Goal: Ask a question

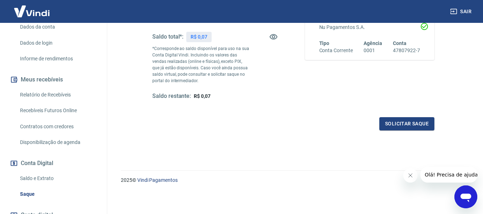
scroll to position [159, 0]
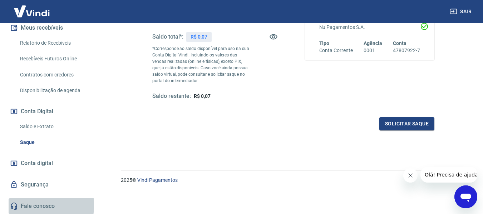
click at [28, 205] on link "Fale conosco" at bounding box center [54, 206] width 90 height 16
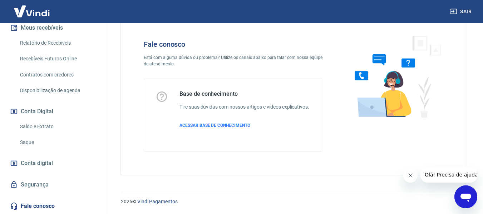
scroll to position [20, 0]
click at [465, 193] on icon "Abrir janela de mensagens" at bounding box center [465, 196] width 13 height 13
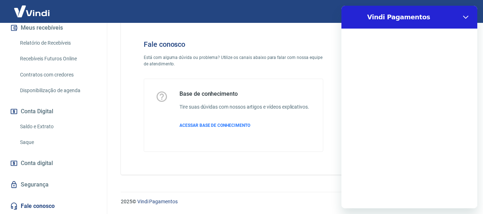
scroll to position [0, 0]
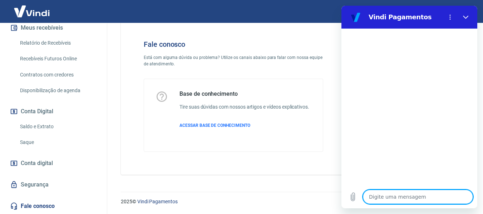
click at [410, 197] on textarea at bounding box center [418, 197] width 110 height 14
type textarea "o"
type textarea "x"
type textarea "ol"
type textarea "x"
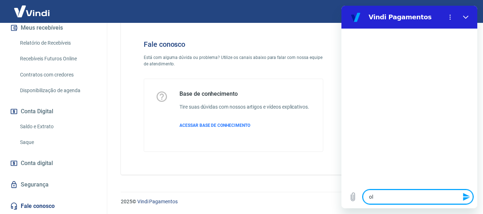
type textarea "olá"
type textarea "x"
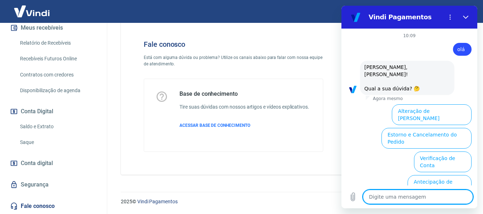
scroll to position [59, 0]
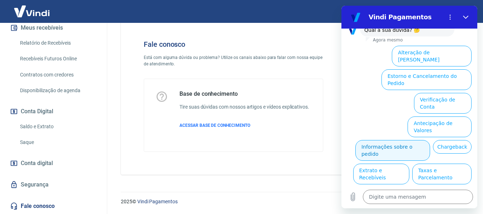
click at [430, 140] on button "Informações sobre o pedido" at bounding box center [392, 150] width 75 height 21
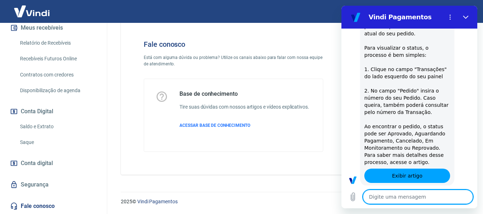
type textarea "x"
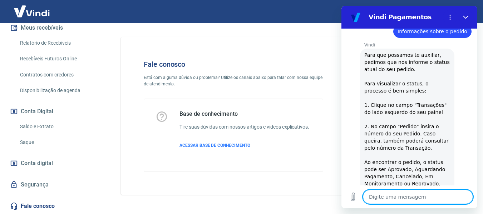
scroll to position [182, 0]
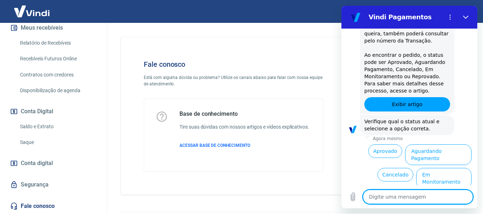
click at [398, 202] on textarea at bounding box center [418, 197] width 110 height 14
type textarea "f"
type textarea "x"
type textarea "fa"
type textarea "x"
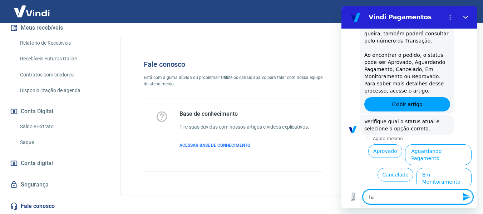
type textarea "fal"
type textarea "x"
type textarea "fala"
type textarea "x"
type textarea "falar"
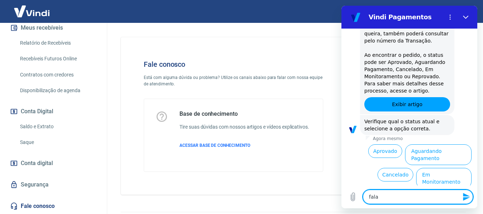
type textarea "x"
type textarea "falar"
type textarea "x"
type textarea "falar c"
type textarea "x"
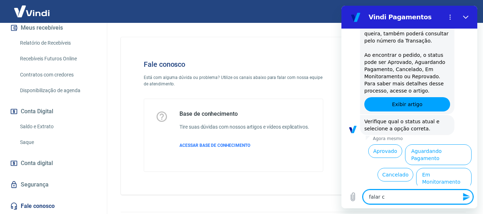
type textarea "falar co"
type textarea "x"
type textarea "falar com"
type textarea "x"
type textarea "falar com"
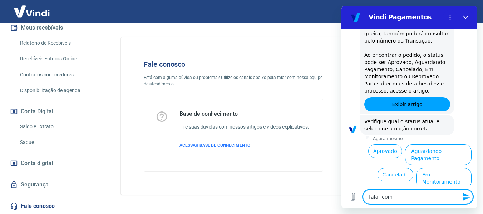
type textarea "x"
type textarea "falar com a"
type textarea "x"
type textarea "falar com at"
type textarea "x"
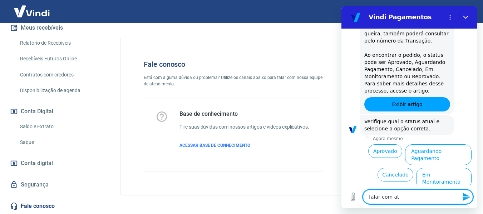
type textarea "falar com ate"
type textarea "x"
type textarea "falar com [GEOGRAPHIC_DATA]"
type textarea "x"
type textarea "falar com atend"
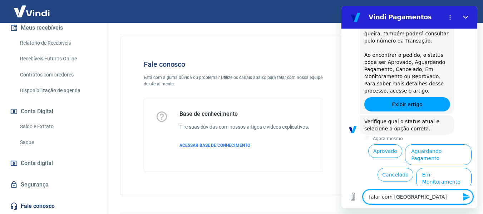
type textarea "x"
type textarea "falar com atende"
type textarea "x"
type textarea "falar com atenden"
type textarea "x"
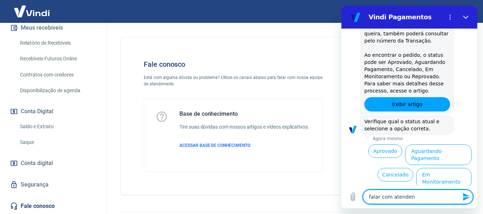
type textarea "falar com atendent"
type textarea "x"
type textarea "falar com atendente"
type textarea "x"
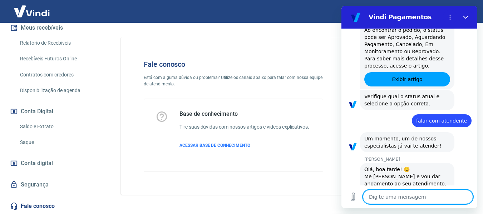
scroll to position [227, 0]
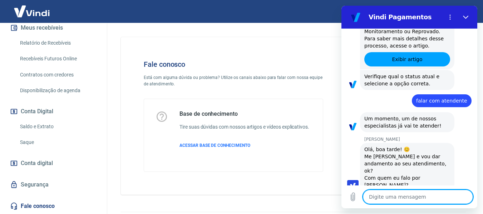
type textarea "x"
click at [390, 197] on textarea at bounding box center [418, 197] width 110 height 14
type textarea "o"
type textarea "x"
type textarea "ol"
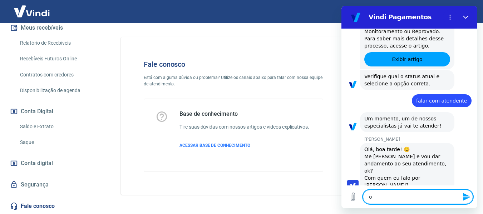
type textarea "x"
type textarea "o"
type textarea "x"
type textarea "O"
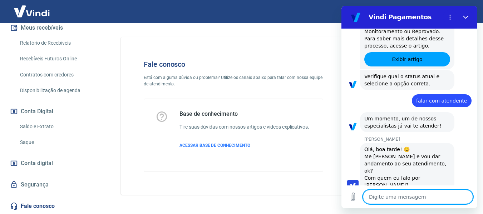
type textarea "x"
type textarea "Ol"
type textarea "x"
type textarea "Olá"
type textarea "x"
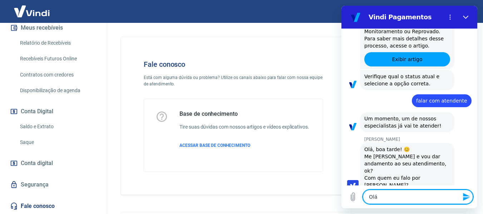
type textarea "Olá"
type textarea "x"
type textarea "Olá A"
type textarea "x"
type textarea "Olá An"
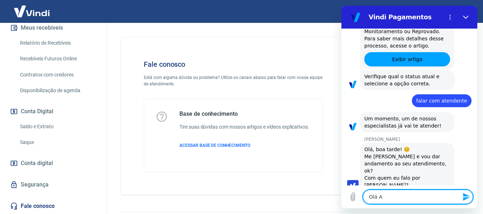
type textarea "x"
type textarea "Olá And"
type textarea "x"
type textarea "Olá Andr"
type textarea "x"
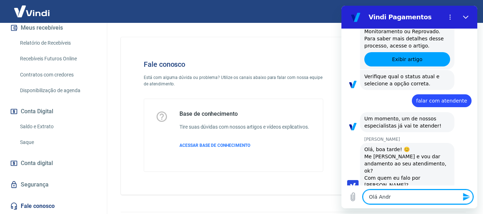
type textarea "[PERSON_NAME]"
type textarea "x"
type textarea "[PERSON_NAME]"
type textarea "x"
type textarea "[PERSON_NAME]"
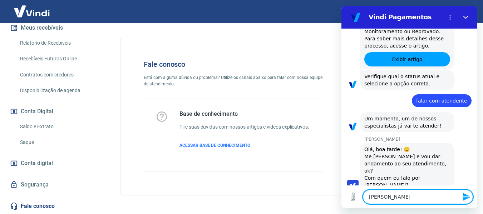
type textarea "x"
type textarea "[PERSON_NAME]"
type textarea "x"
type textarea "[PERSON_NAME]!"
type textarea "x"
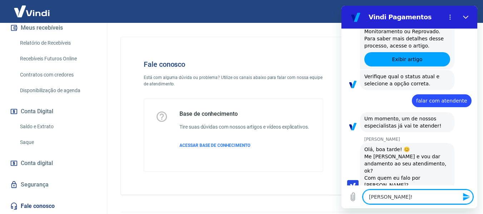
type textarea "[PERSON_NAME]!"
type textarea "x"
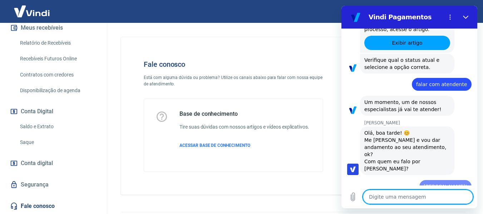
type textarea "x"
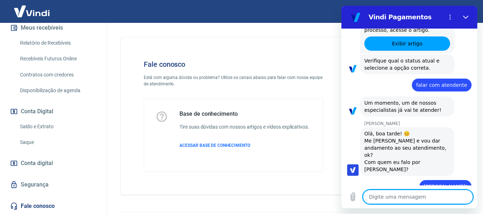
type textarea "m"
type textarea "x"
type textarea "me"
type textarea "x"
type textarea "meu"
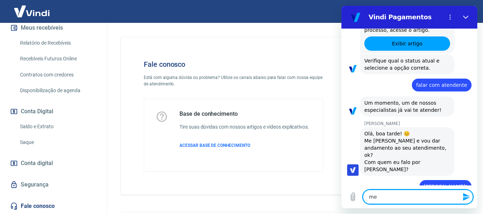
type textarea "x"
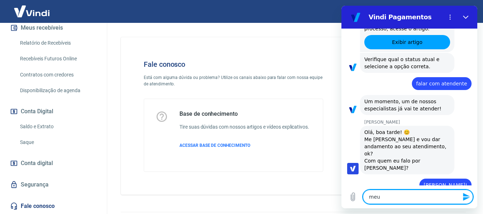
type textarea "meu"
type textarea "x"
type textarea "meu n"
type textarea "x"
type textarea "meu no"
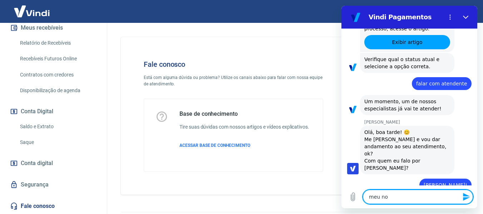
type textarea "x"
type textarea "meu nom"
type textarea "x"
type textarea "meu nome"
type textarea "x"
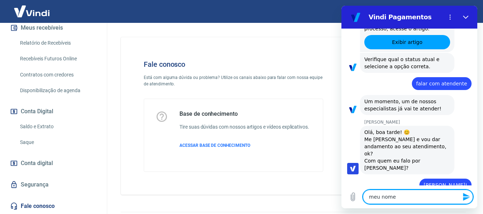
type textarea "meu nome"
type textarea "x"
type textarea "meu nome é"
type textarea "x"
type textarea "meu nome é"
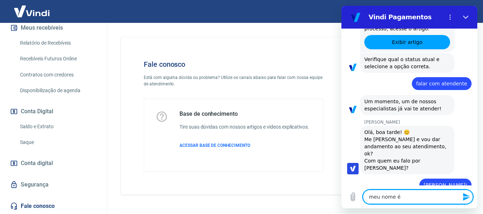
type textarea "x"
type textarea "meu nome é R"
type textarea "x"
type textarea "meu nome é Ra"
type textarea "x"
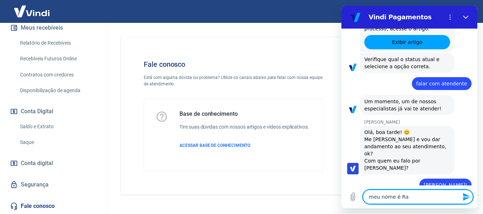
type textarea "meu nome é Raf"
type textarea "x"
type textarea "meu nome é Rafa"
type textarea "x"
type textarea "meu nome é Rafae"
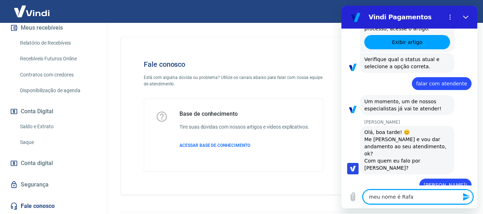
type textarea "x"
type textarea "meu nome é [PERSON_NAME]"
type textarea "x"
type textarea "meu nome é [PERSON_NAME]"
type textarea "x"
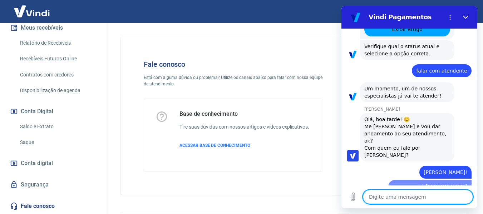
type textarea "x"
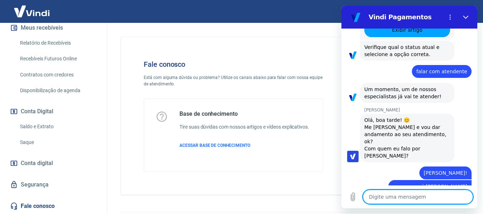
scroll to position [257, 0]
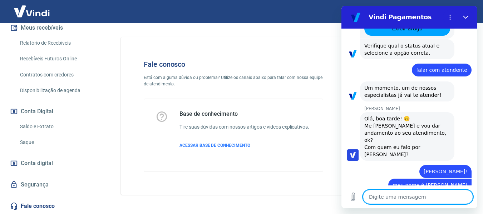
type textarea "P"
type textarea "x"
type textarea "Po"
type textarea "x"
type textarea "Por"
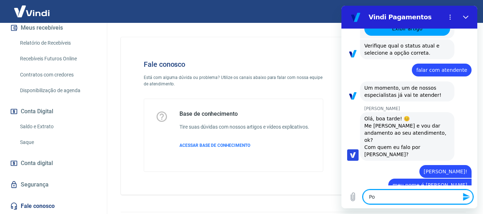
type textarea "x"
type textarea "Por"
type textarea "x"
type textarea "Por f"
type textarea "x"
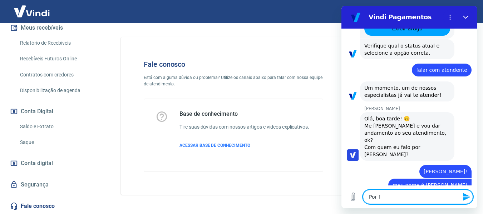
type textarea "Por fa"
type textarea "x"
type textarea "Por fav"
type textarea "x"
type textarea "Por favo"
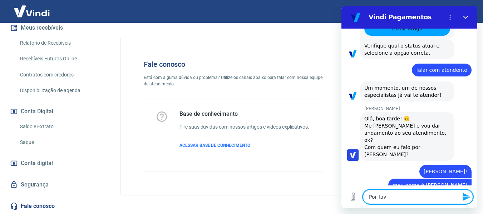
type textarea "x"
type textarea "Por favor"
type textarea "x"
type textarea "Por favor,"
type textarea "x"
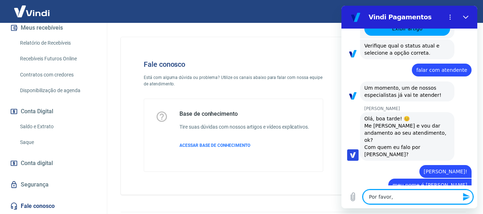
type textarea "Por favor,"
type textarea "x"
type textarea "Por favor, p"
type textarea "x"
type textarea "Por favor, po"
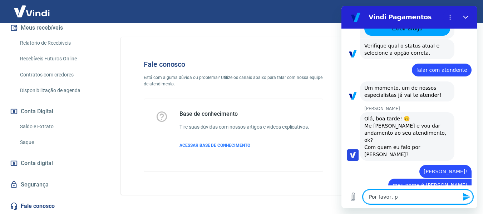
type textarea "x"
type textarea "Por favor, pod"
type textarea "x"
type textarea "Por favor, pode"
type textarea "x"
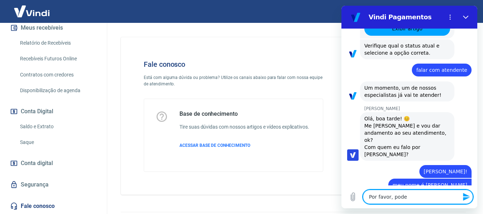
type textarea "Por favor, poder"
type textarea "x"
type textarea "Por favor, poderi"
type textarea "x"
type textarea "Por favor, poderia"
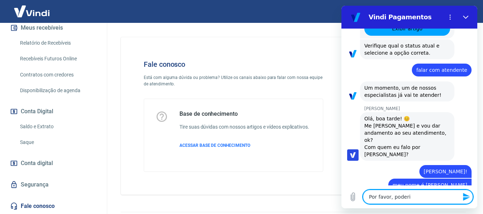
type textarea "x"
type textarea "Por favor, poderia"
type textarea "x"
type textarea "Por favor, poderia m"
type textarea "x"
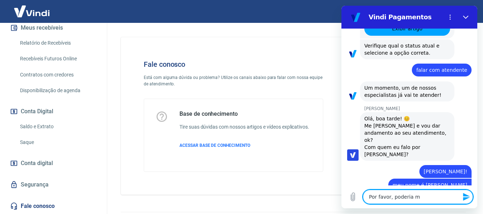
type textarea "Por favor, poderia me"
type textarea "x"
type textarea "Por favor, poderia me"
type textarea "x"
type textarea "Por favor, poderia me a"
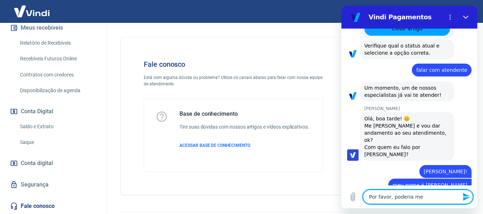
type textarea "x"
type textarea "Por favor, poderia me aj"
type textarea "x"
type textarea "Por favor, poderia me aju"
type textarea "x"
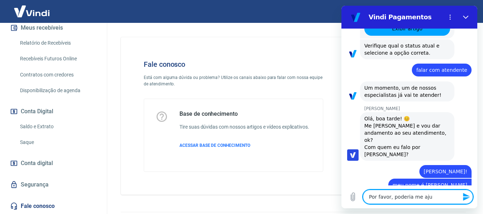
type textarea "Por favor, poderia me ajud"
type textarea "x"
type textarea "Por favor, poderia me ajuda"
type textarea "x"
type textarea "Por favor, poderia me ajudar"
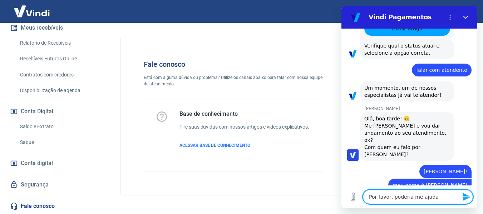
type textarea "x"
type textarea "Por favor, poderia me ajudar?"
type textarea "x"
type textarea "Por favor, poderia me ajudar?"
type textarea "x"
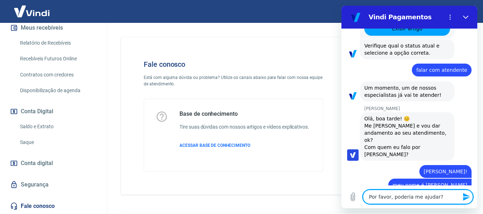
type textarea "Por favor, poderia me ajudar? O"
type textarea "x"
type textarea "Por favor, poderia me ajudar?"
type textarea "x"
type textarea "Por favor, poderia me ajudar? J"
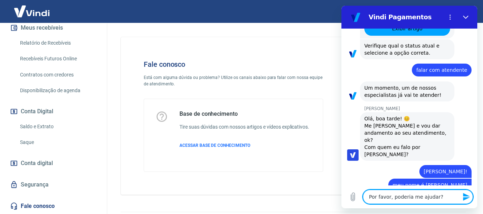
type textarea "x"
type textarea "Por favor, poderia me ajudar? Já"
type textarea "x"
type textarea "Por favor, poderia me ajudar? Já"
type textarea "x"
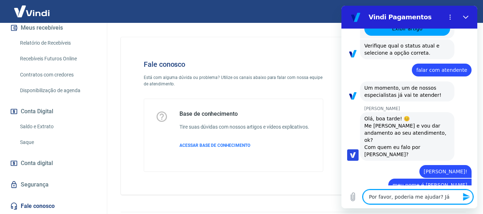
type textarea "Por favor, poderia me ajudar? Já f"
type textarea "x"
type textarea "Por favor, poderia me ajudar? Já fi"
type textarea "x"
type textarea "Por favor, poderia me ajudar? Já fiz"
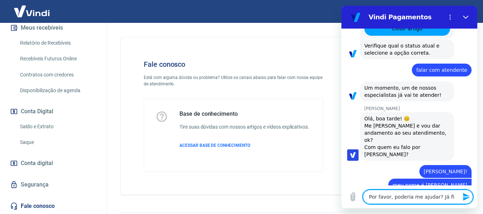
type textarea "x"
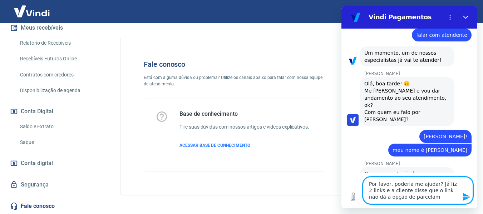
scroll to position [294, 0]
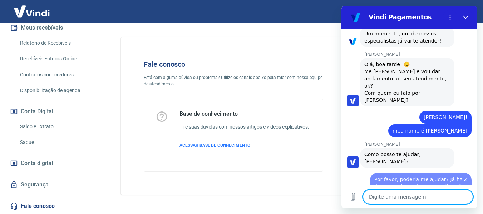
paste textarea "Link de Pagamento #2593251"
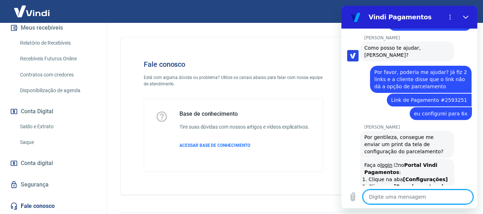
scroll to position [420, 0]
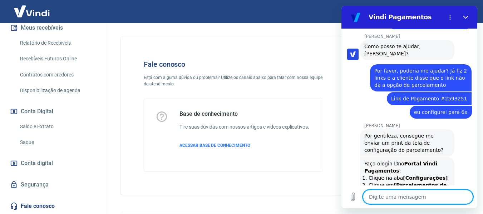
click at [390, 195] on textarea at bounding box center [418, 197] width 110 height 14
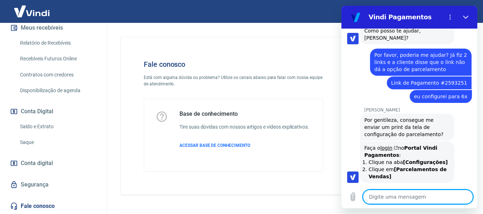
scroll to position [437, 0]
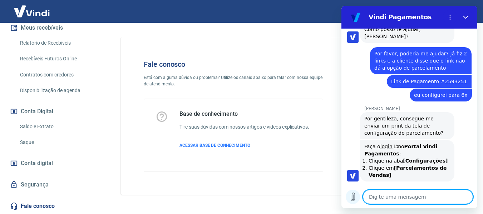
click at [354, 197] on icon "Carregar arquivo" at bounding box center [352, 197] width 9 height 9
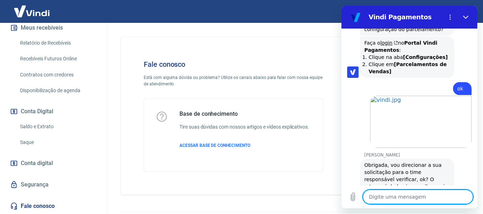
scroll to position [542, 0]
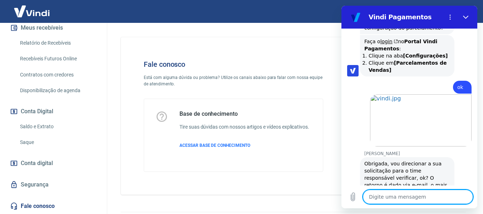
click at [392, 197] on textarea at bounding box center [418, 197] width 110 height 14
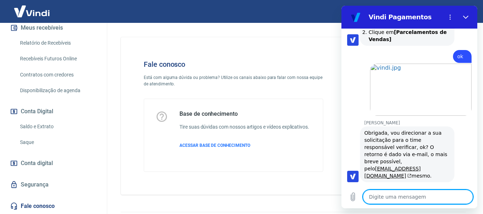
scroll to position [603, 0]
